Goal: Information Seeking & Learning: Learn about a topic

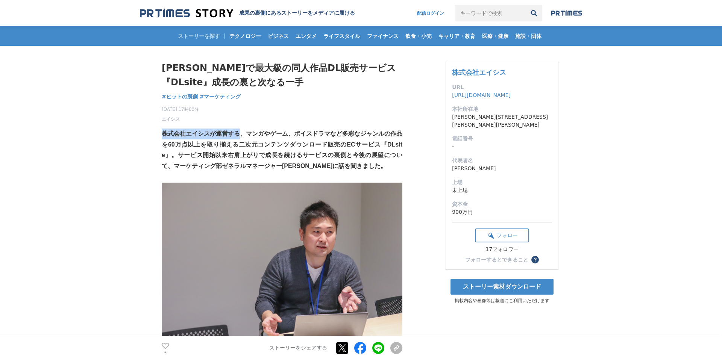
drag, startPoint x: 164, startPoint y: 134, endPoint x: 238, endPoint y: 131, distance: 74.2
click at [238, 131] on strong "株式会社エイシスが運営する、マンガやゲーム、ボイスドラマなど多彩なジャンルの作品を60万点以上を取り揃える二次元コンテンツダウンロード販売のECサービス『DL…" at bounding box center [282, 150] width 241 height 39
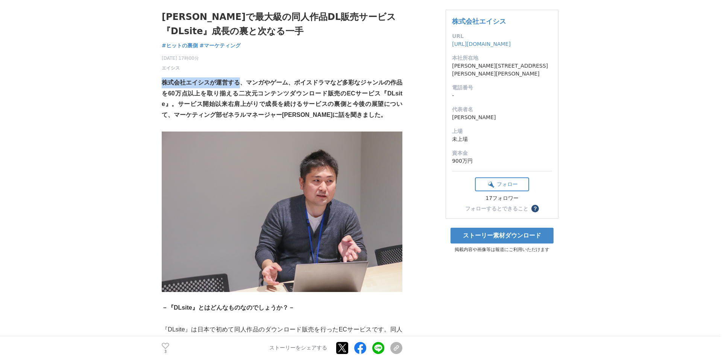
scroll to position [49, 0]
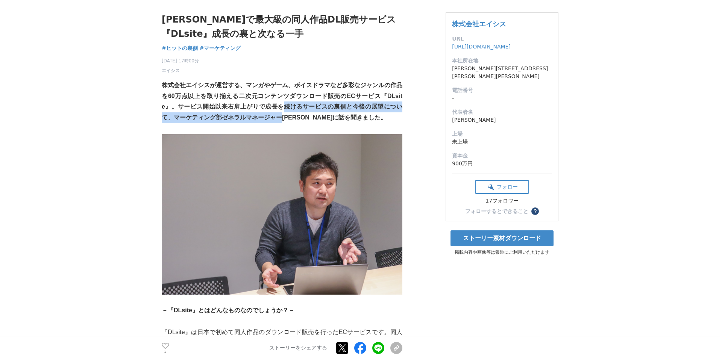
drag, startPoint x: 283, startPoint y: 108, endPoint x: 284, endPoint y: 113, distance: 5.7
click at [284, 113] on p "株式会社エイシスが運営する、マンガやゲーム、ボイスドラマなど多彩なジャンルの作品を60万点以上を取り揃える二次元コンテンツダウンロード販売のECサービス『DL…" at bounding box center [282, 101] width 241 height 43
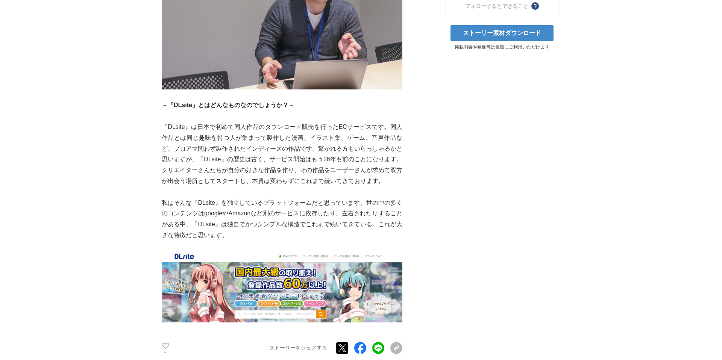
scroll to position [256, 0]
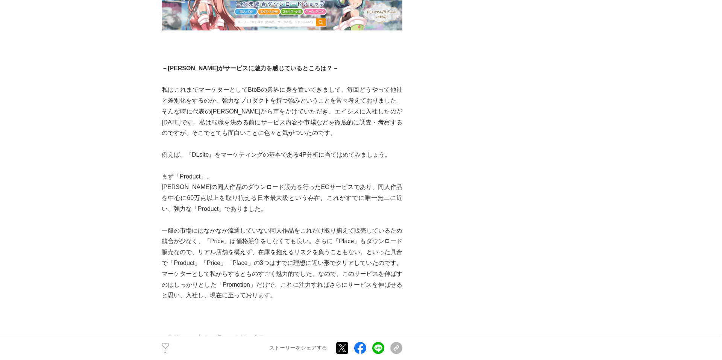
scroll to position [547, 0]
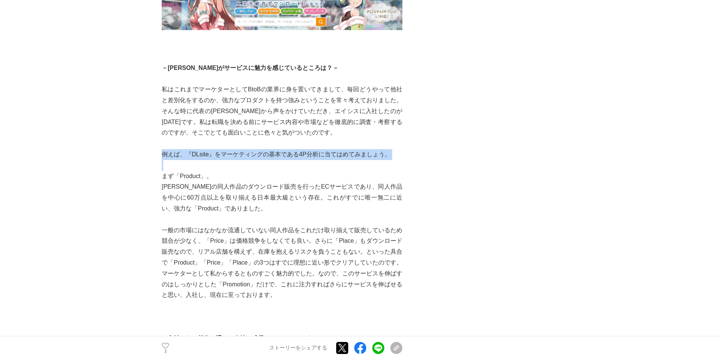
drag, startPoint x: 162, startPoint y: 155, endPoint x: 162, endPoint y: 163, distance: 7.5
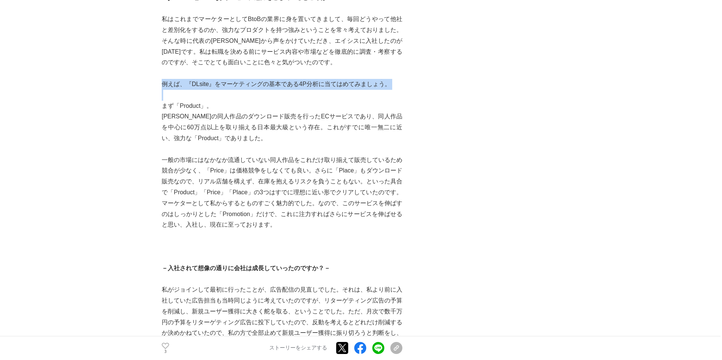
scroll to position [659, 0]
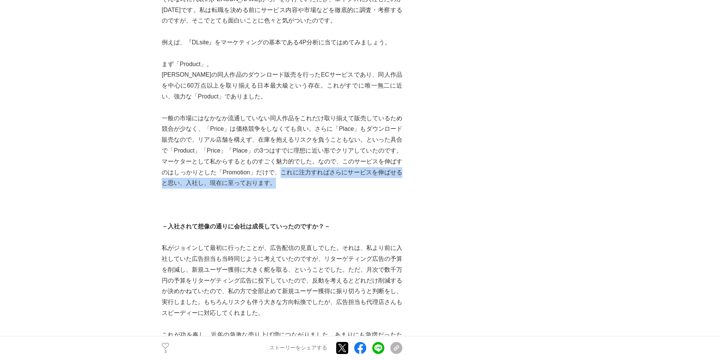
drag, startPoint x: 275, startPoint y: 174, endPoint x: 274, endPoint y: 185, distance: 11.3
click at [274, 185] on p "一般の市場にはなかなか流通していない同人作品をこれだけ取り揃えて販売しているため競合が少なく、「Price」は価格競争をしなくても良い。さらに「Place」も…" at bounding box center [282, 151] width 241 height 76
click at [274, 186] on p "一般の市場にはなかなか流通していない同人作品をこれだけ取り揃えて販売しているため競合が少なく、「Price」は価格競争をしなくても良い。さらに「Place」も…" at bounding box center [282, 151] width 241 height 76
drag, startPoint x: 269, startPoint y: 185, endPoint x: 268, endPoint y: 177, distance: 8.4
click at [268, 177] on p "一般の市場にはなかなか流通していない同人作品をこれだけ取り揃えて販売しているため競合が少なく、「Price」は価格競争をしなくても良い。さらに「Place」も…" at bounding box center [282, 151] width 241 height 76
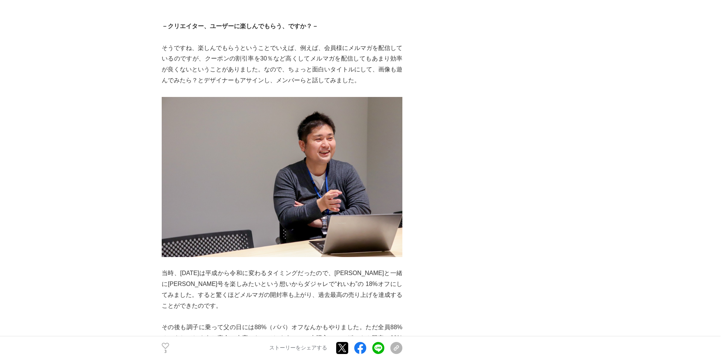
scroll to position [1309, 0]
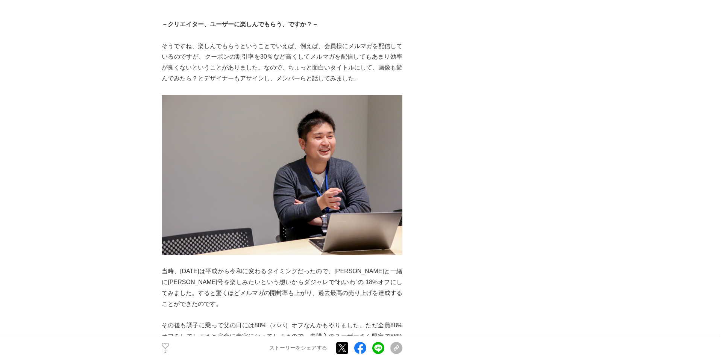
drag, startPoint x: 170, startPoint y: 46, endPoint x: 402, endPoint y: 74, distance: 233.8
click at [402, 74] on p "そうですね、楽しんでもらうということでいえば、例えば、会員様にメルマガを配信しているのですが、クーポンの割引率を30％など高くしてメルマガを配信してもあまり効…" at bounding box center [282, 62] width 241 height 43
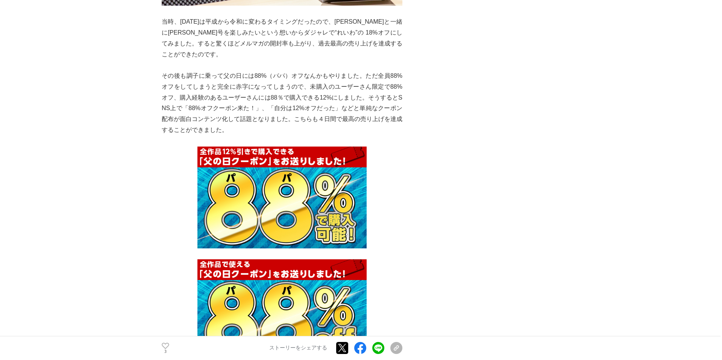
scroll to position [1558, 0]
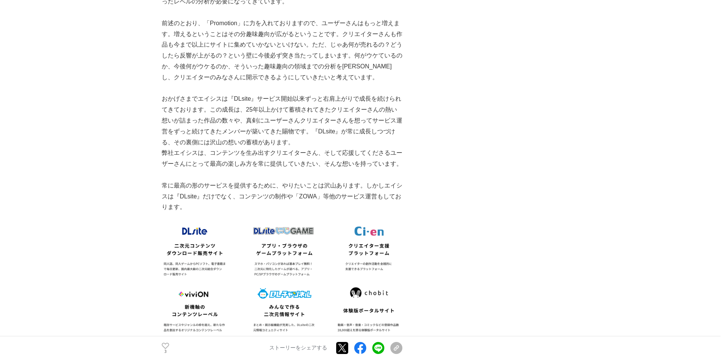
scroll to position [2152, 0]
